Goal: Information Seeking & Learning: Learn about a topic

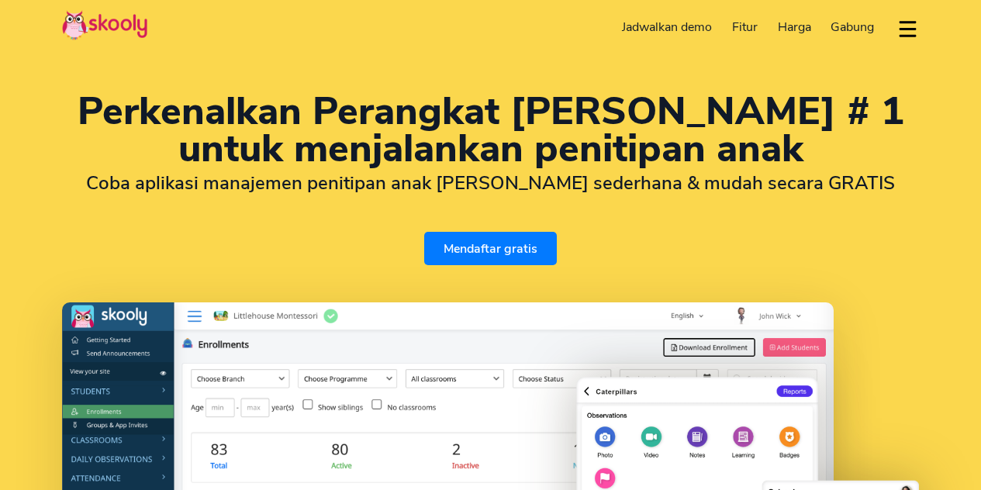
select select "id"
select select "62"
select select "[GEOGRAPHIC_DATA]"
select select "[GEOGRAPHIC_DATA]/[GEOGRAPHIC_DATA]"
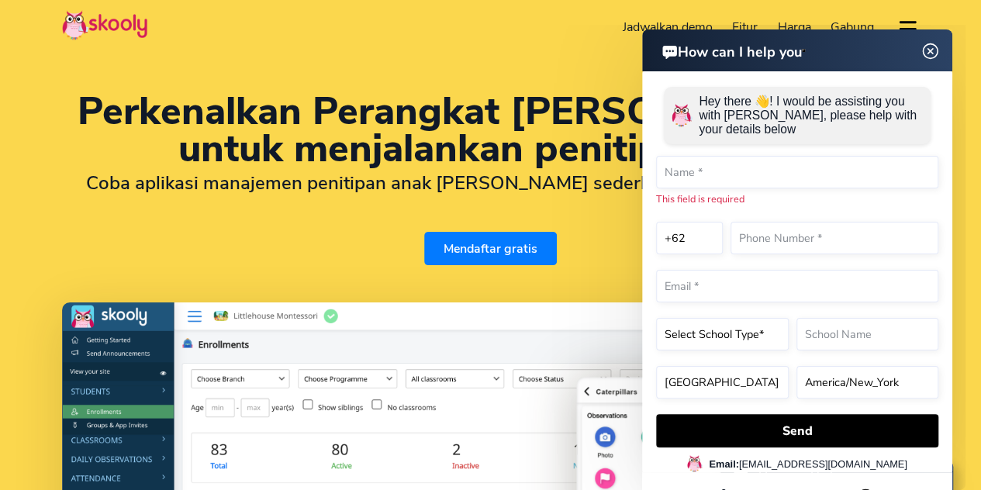
click at [927, 57] on img at bounding box center [929, 51] width 29 height 19
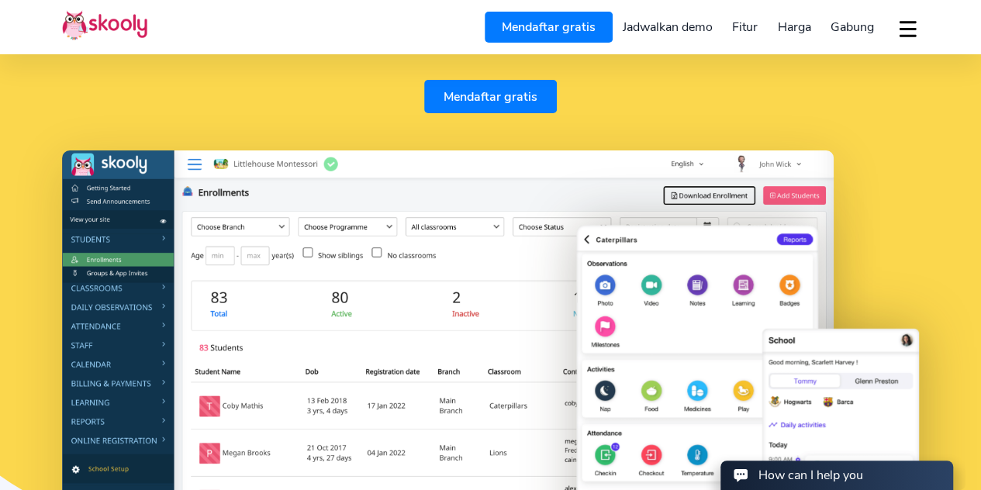
scroll to position [146, 0]
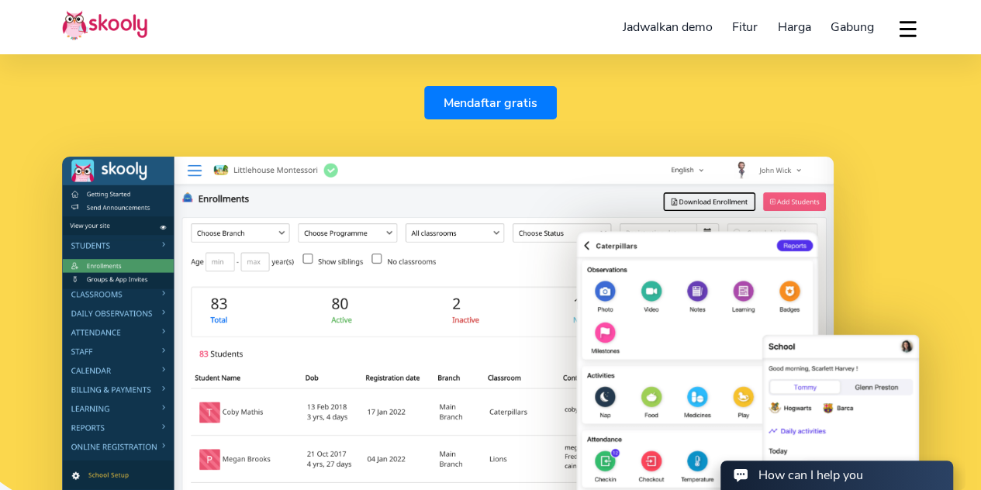
click at [783, 24] on span "Harga" at bounding box center [793, 27] width 33 height 17
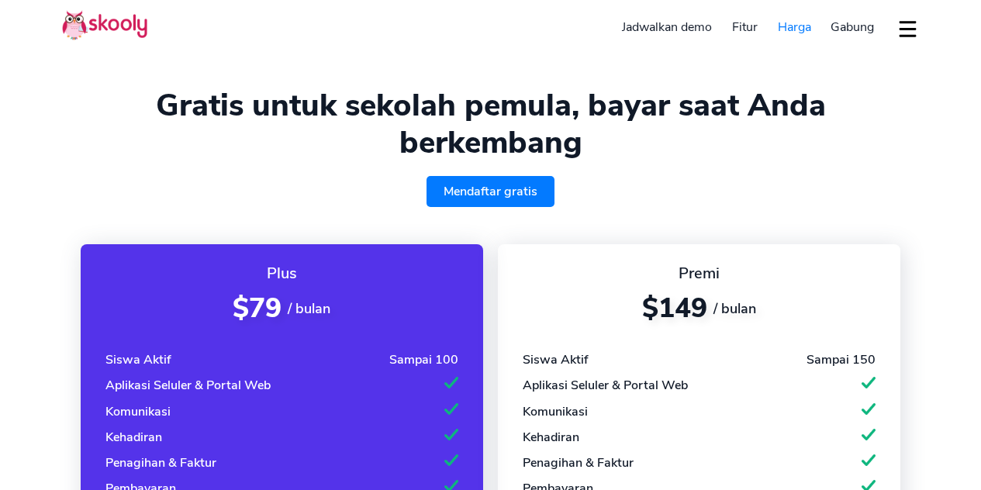
select select "id"
select select "62"
select select "[GEOGRAPHIC_DATA]"
select select "[GEOGRAPHIC_DATA]/[GEOGRAPHIC_DATA]"
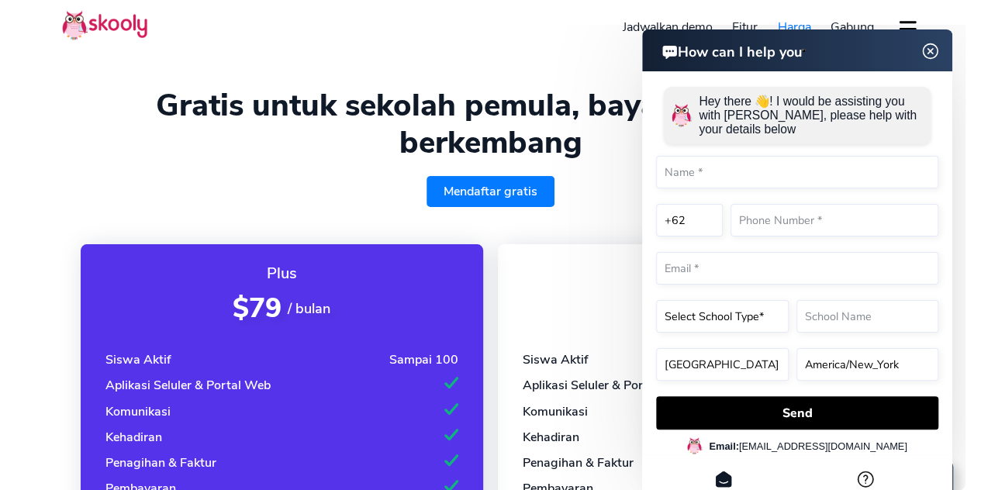
click at [933, 52] on img at bounding box center [929, 51] width 29 height 19
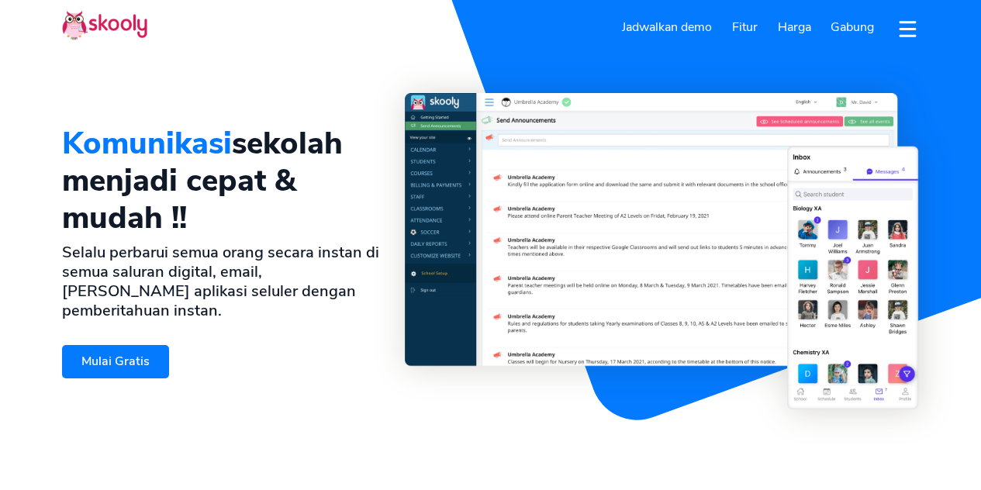
select select "id"
select select "62"
select select "[GEOGRAPHIC_DATA]"
select select "[GEOGRAPHIC_DATA]/[GEOGRAPHIC_DATA]"
